Goal: Task Accomplishment & Management: Use online tool/utility

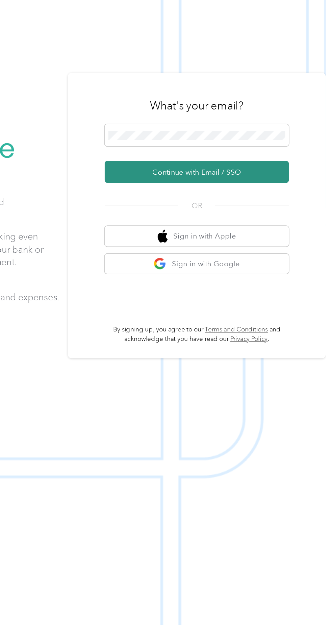
click at [281, 340] on button "Continue with Email / SSO" at bounding box center [244, 333] width 119 height 14
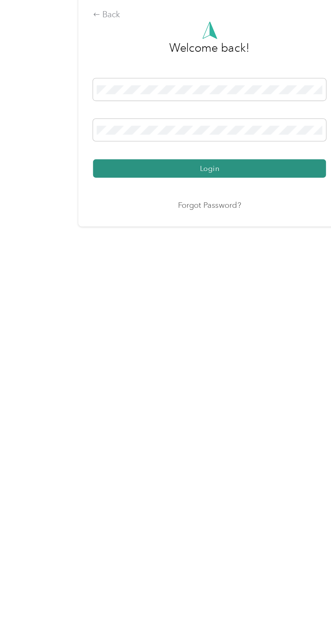
click at [205, 364] on button "Login" at bounding box center [164, 358] width 150 height 12
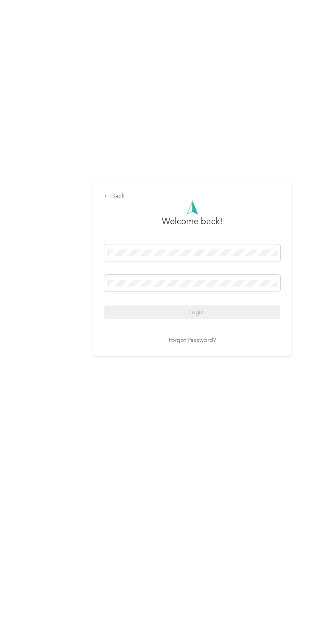
scroll to position [13, 0]
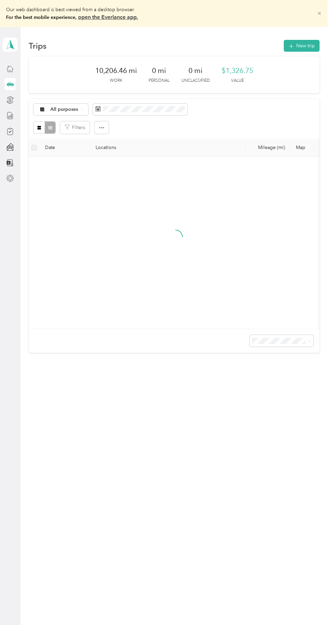
click at [321, 14] on icon at bounding box center [319, 13] width 3 height 3
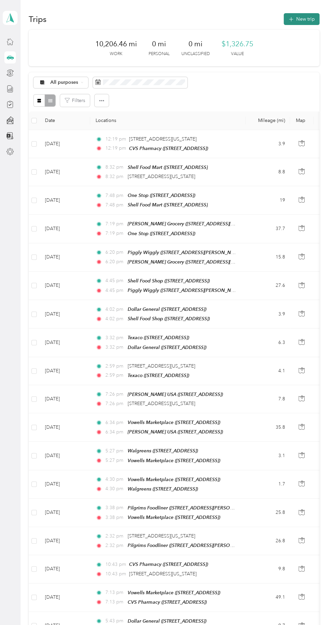
click at [293, 19] on icon "button" at bounding box center [291, 19] width 4 height 4
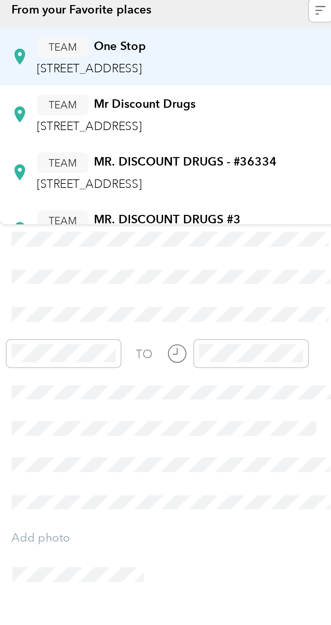
click at [239, 110] on span "908 45th Ave, 393075903, Meridian, MS, USA" at bounding box center [217, 112] width 43 height 6
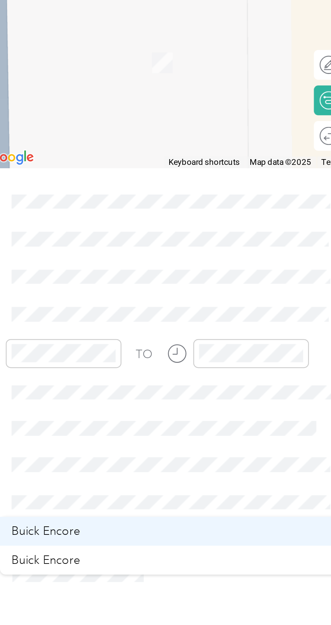
click at [216, 298] on div "Buick Encore" at bounding box center [251, 301] width 131 height 7
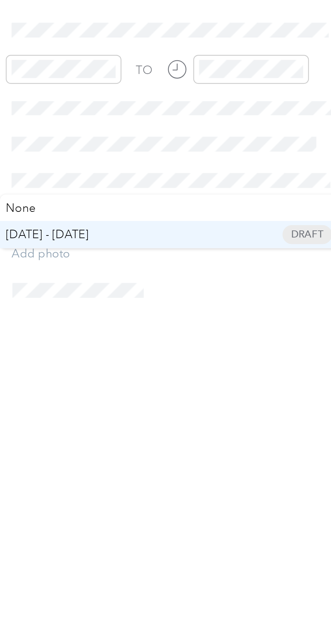
click at [226, 295] on span "Aug 16 - 31, 2025 Draft" at bounding box center [251, 296] width 131 height 6
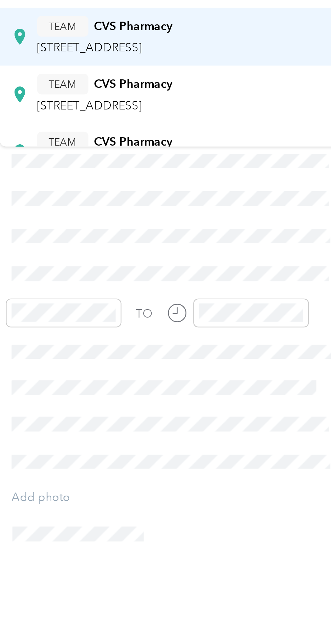
click at [239, 123] on span "2401 N Hills St, 393052636, Meridian, MS, USA" at bounding box center [217, 121] width 43 height 6
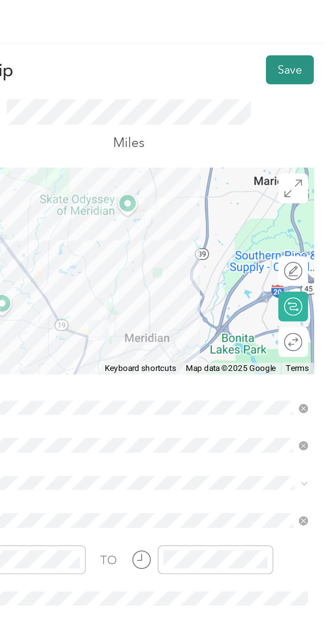
click at [312, 28] on button "Save" at bounding box center [314, 29] width 20 height 12
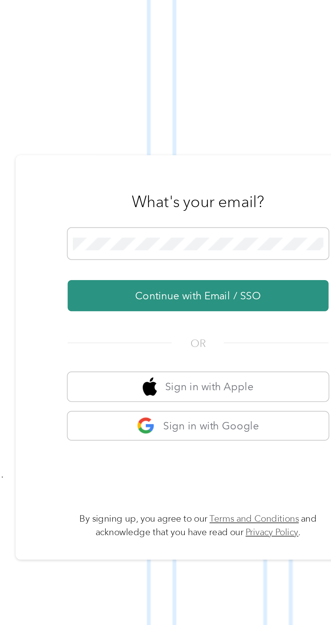
click at [238, 340] on button "Continue with Email / SSO" at bounding box center [244, 333] width 119 height 14
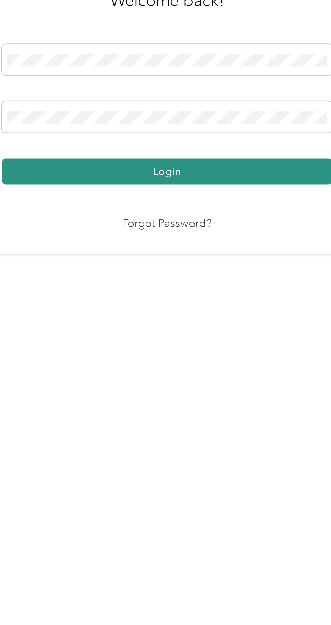
click at [212, 364] on button "Login" at bounding box center [164, 358] width 150 height 12
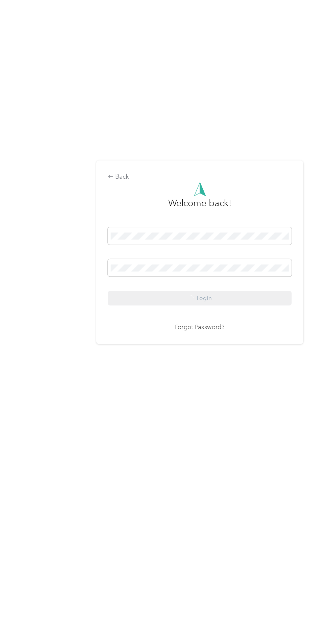
scroll to position [5, 0]
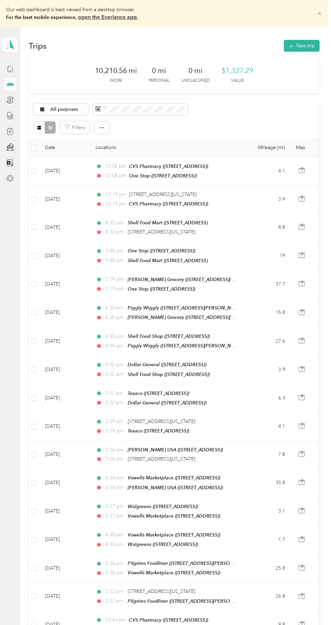
click at [321, 14] on icon at bounding box center [319, 13] width 3 height 3
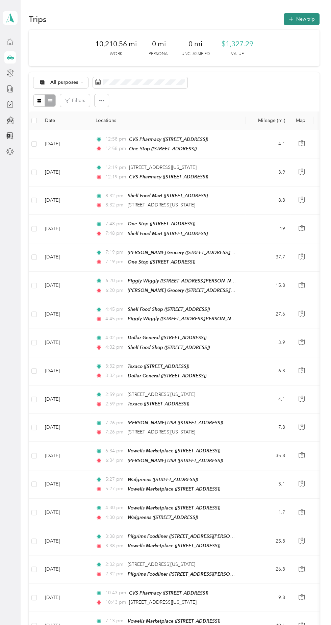
click at [307, 19] on button "New trip" at bounding box center [302, 19] width 36 height 12
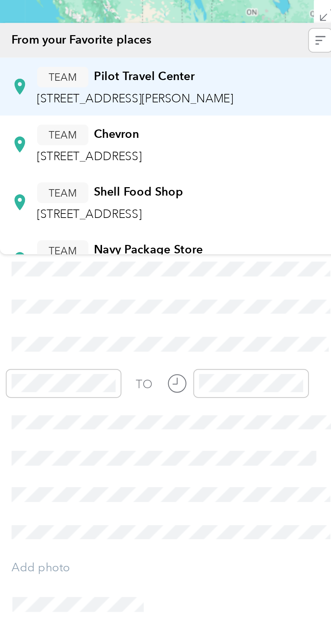
click at [259, 110] on span "1555 Tommy Webb Dr, 393078519, Meridian, MS, USA" at bounding box center [236, 112] width 80 height 6
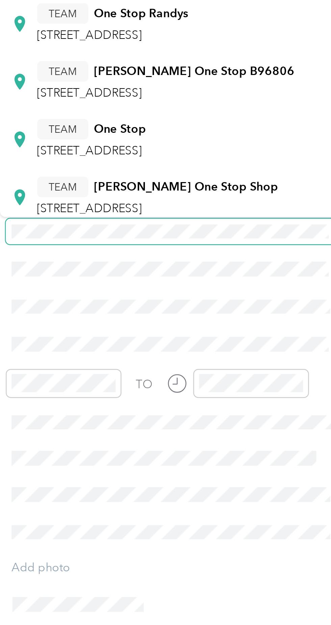
scroll to position [36, 0]
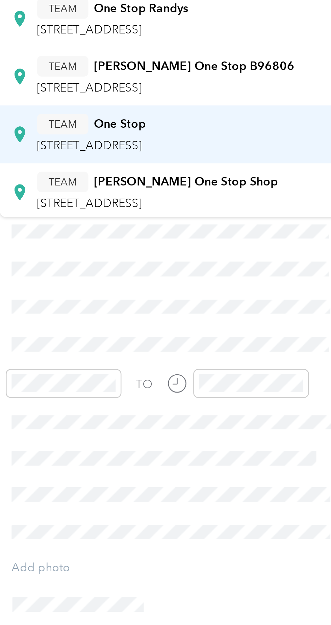
click at [239, 129] on span "908 45th Ave, 393075903, Meridian, MS, USA" at bounding box center [217, 132] width 43 height 6
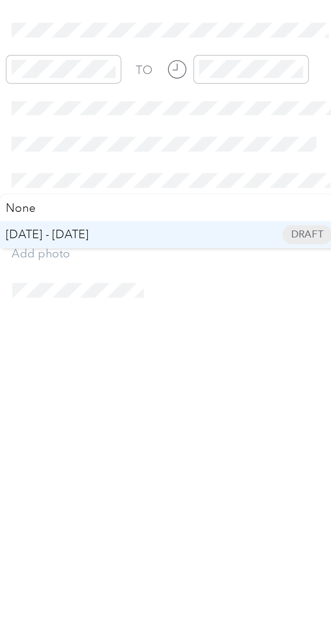
click at [221, 292] on li "Aug 16 - 31, 2025 Draft" at bounding box center [251, 296] width 140 height 11
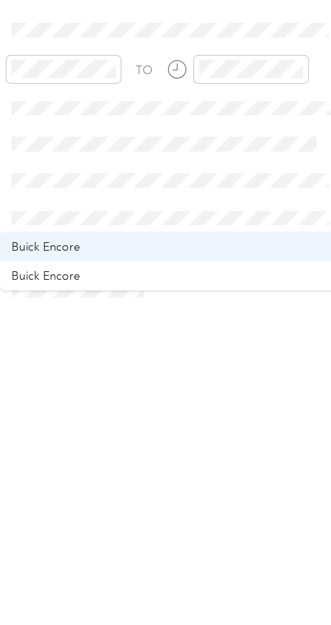
click at [217, 301] on div "Buick Encore" at bounding box center [251, 301] width 131 height 7
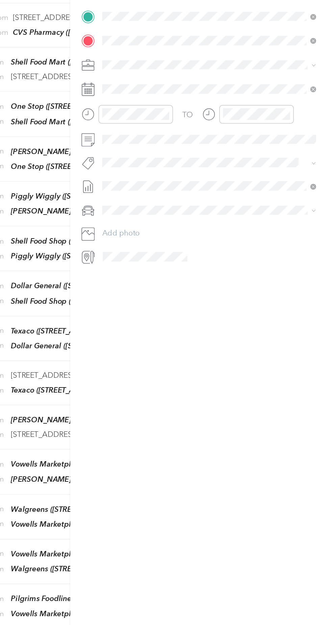
scroll to position [0, 0]
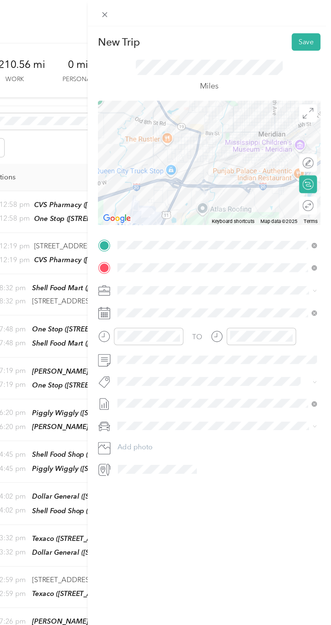
click at [241, 114] on div at bounding box center [248, 111] width 151 height 84
click at [237, 115] on div at bounding box center [248, 111] width 151 height 84
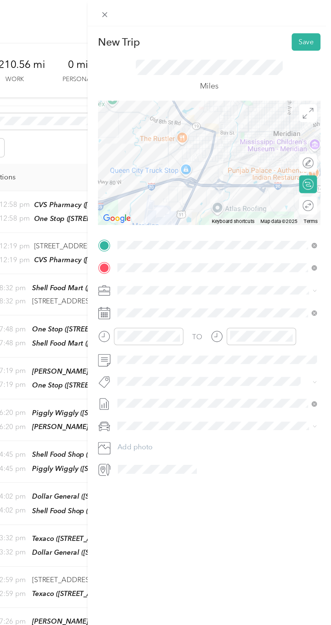
click at [255, 110] on div at bounding box center [248, 111] width 151 height 84
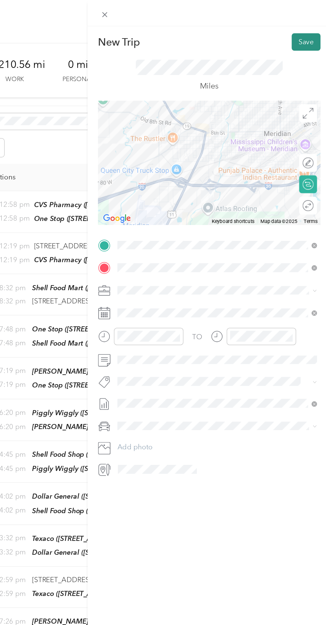
click at [315, 28] on button "Save" at bounding box center [314, 29] width 20 height 12
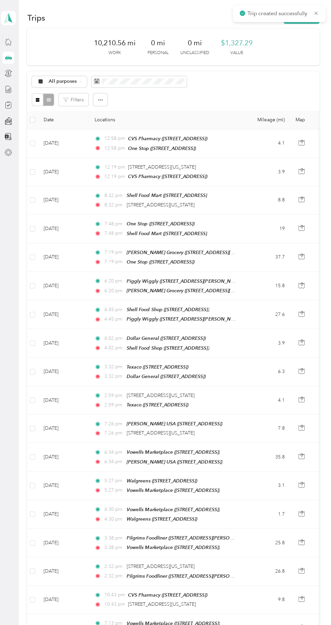
scroll to position [3, 0]
